Goal: Obtain resource: Obtain resource

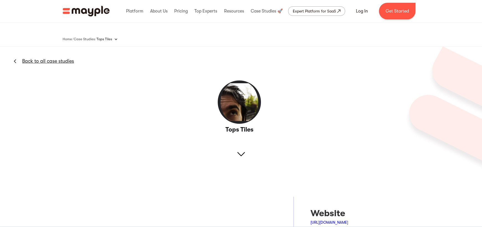
click at [243, 153] on img at bounding box center [240, 153] width 7 height 7
click at [254, 138] on div "Tops Tiles Back to all case studies" at bounding box center [241, 111] width 482 height 128
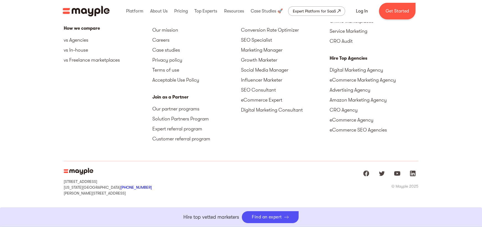
scroll to position [831, 0]
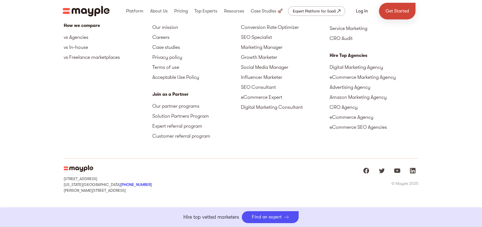
click at [402, 8] on link "Get Started" at bounding box center [397, 11] width 37 height 17
